Goal: Transaction & Acquisition: Purchase product/service

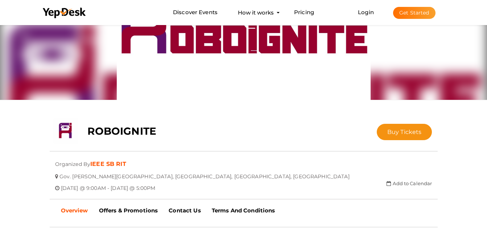
scroll to position [43, 0]
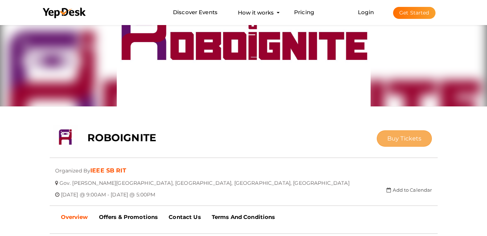
click at [418, 141] on span "Buy Tickets" at bounding box center [404, 138] width 34 height 7
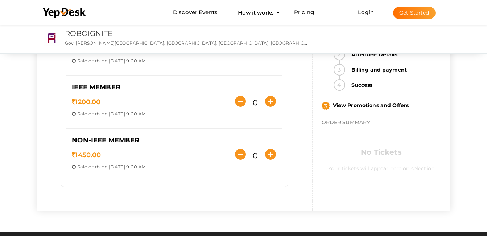
scroll to position [72, 0]
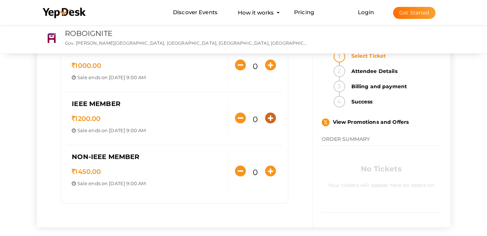
click at [274, 119] on icon "button" at bounding box center [270, 117] width 11 height 11
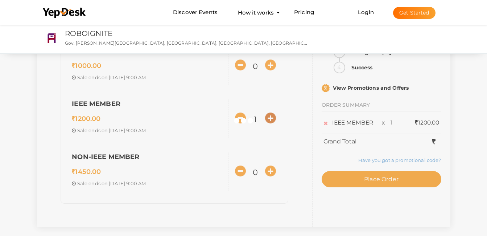
click at [274, 119] on div at bounding box center [243, 118] width 487 height 236
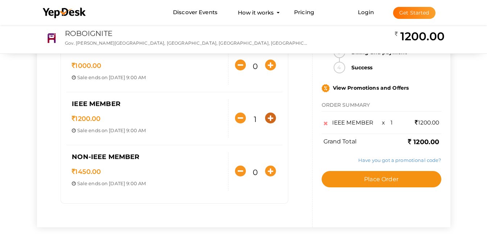
click at [273, 119] on icon "button" at bounding box center [270, 117] width 11 height 11
type input "5"
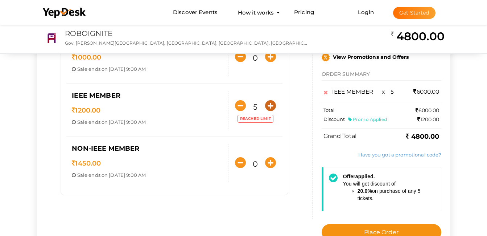
scroll to position [36, 0]
